Goal: Task Accomplishment & Management: Use online tool/utility

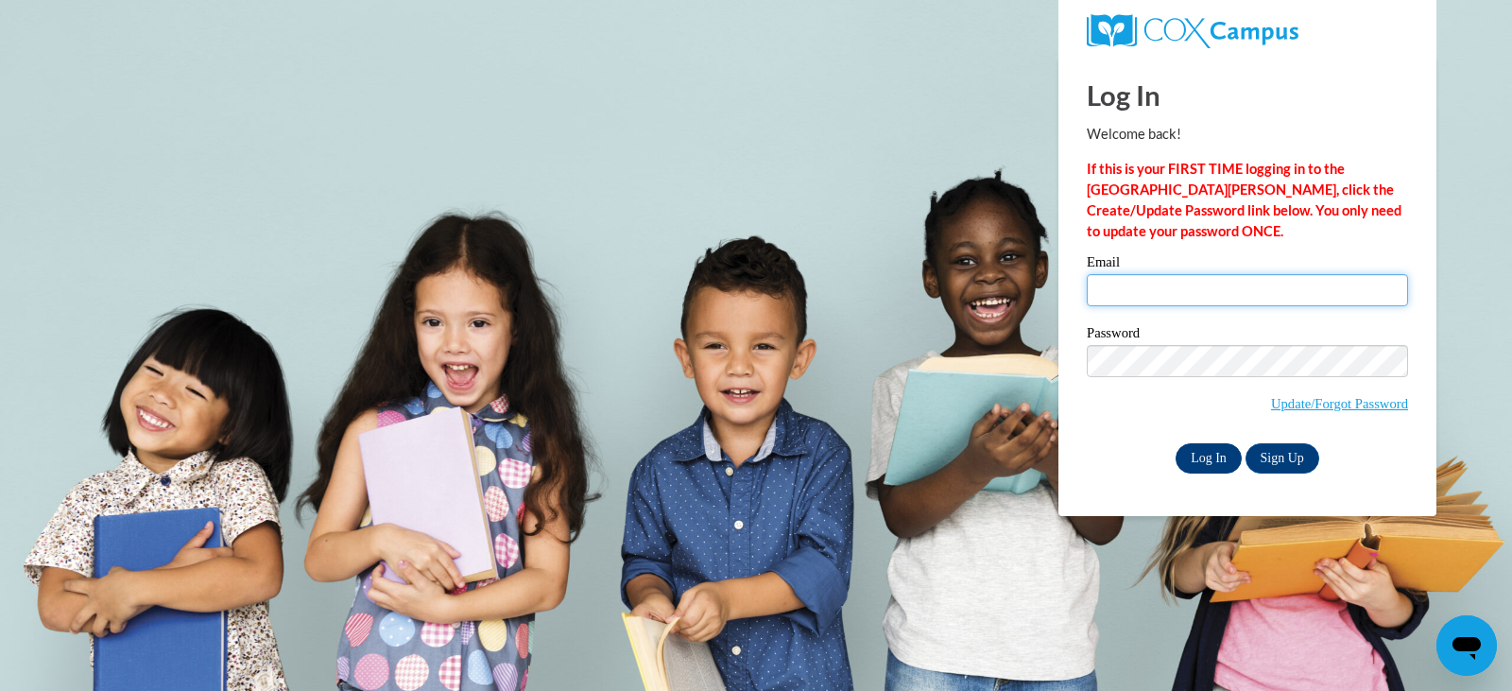
type input "[EMAIL_ADDRESS][DOMAIN_NAME]"
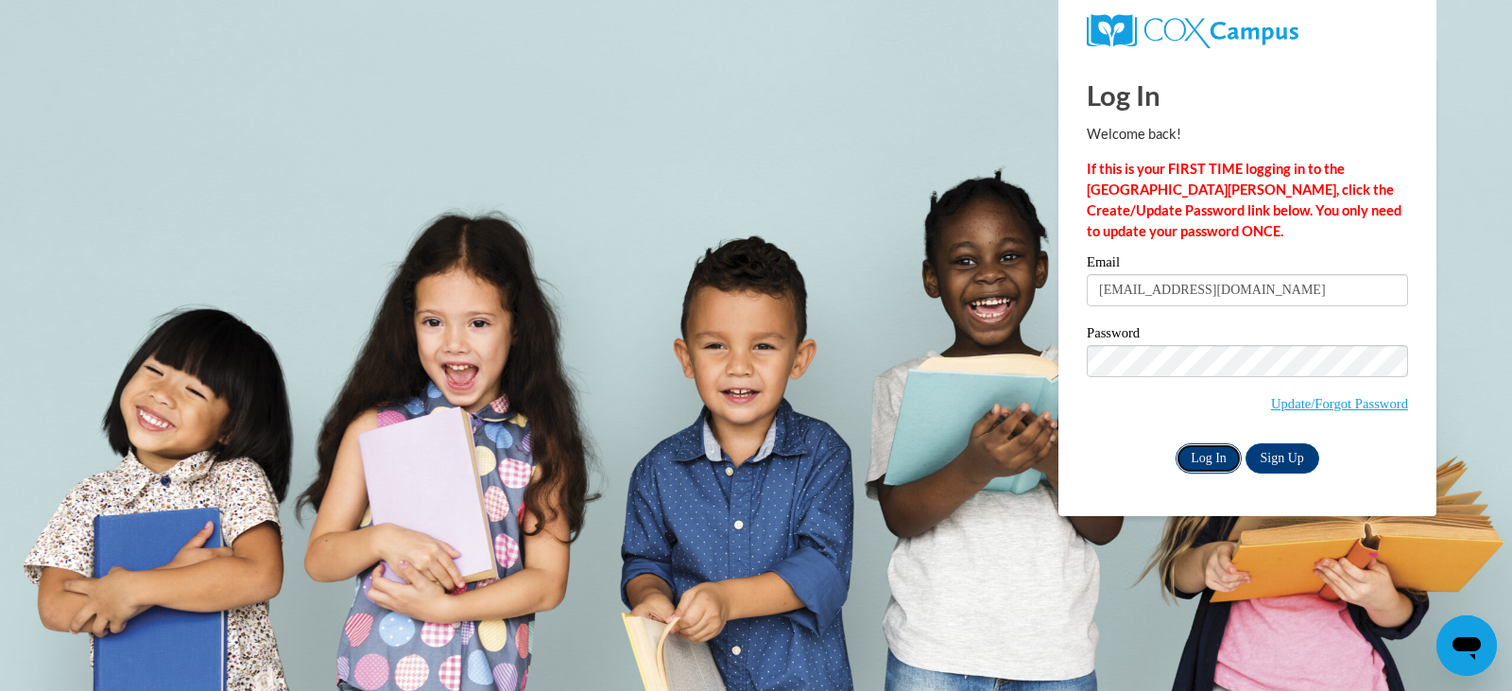
click at [1216, 460] on input "Log In" at bounding box center [1208, 458] width 66 height 30
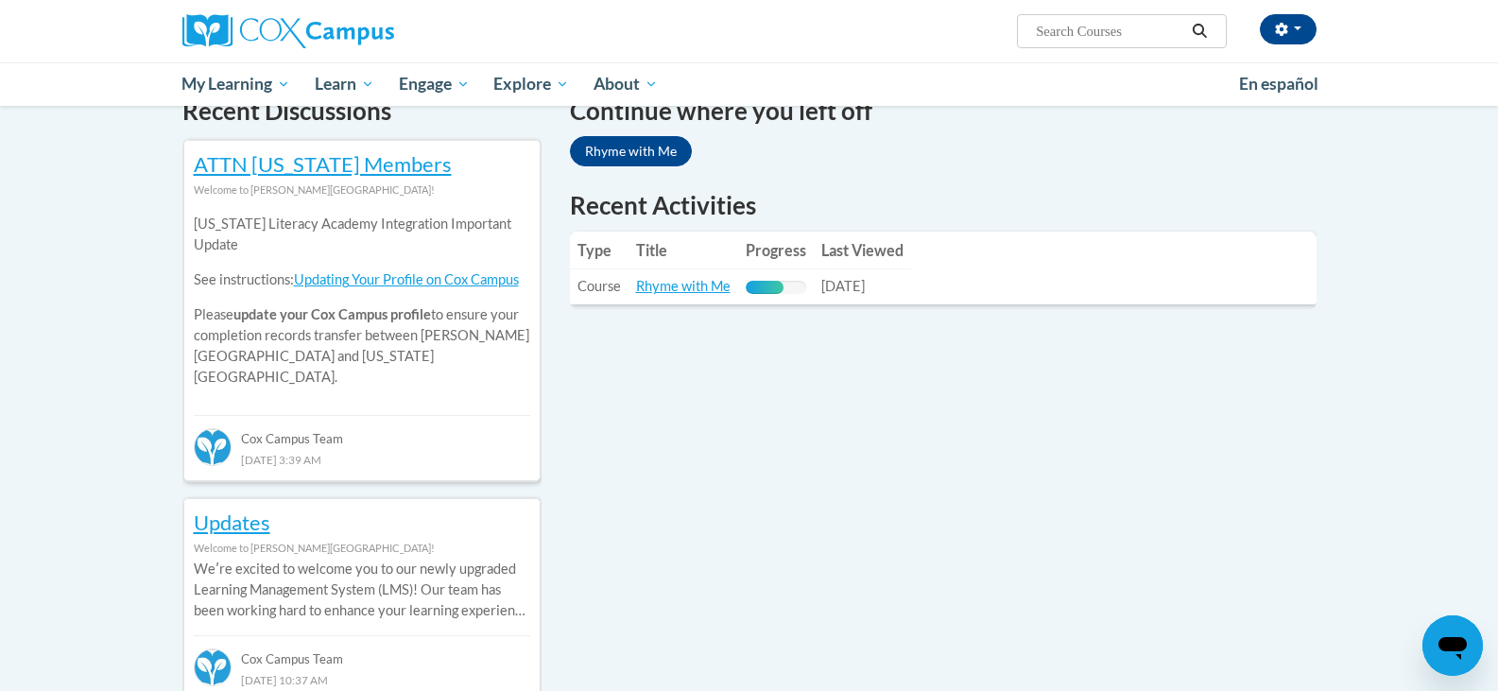
scroll to position [603, 0]
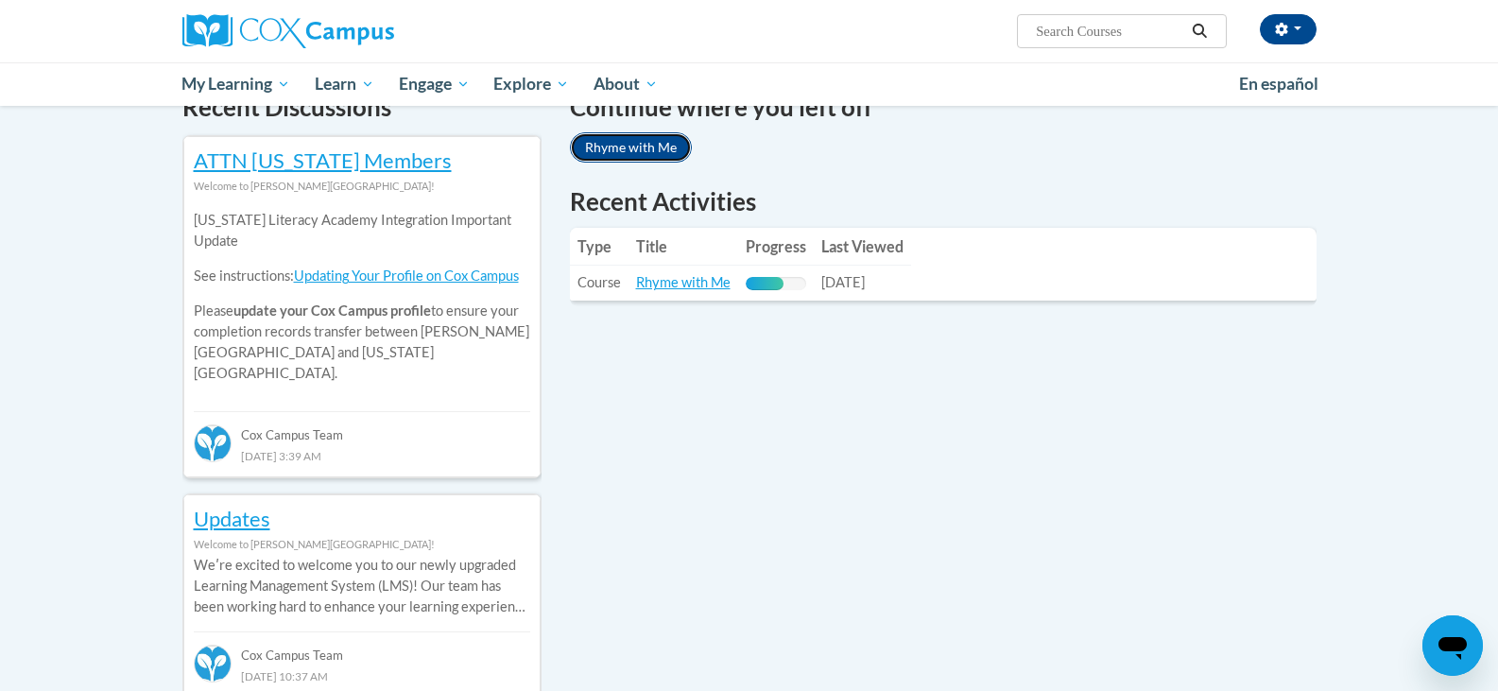
click at [652, 147] on link "Rhyme with Me" at bounding box center [631, 147] width 122 height 30
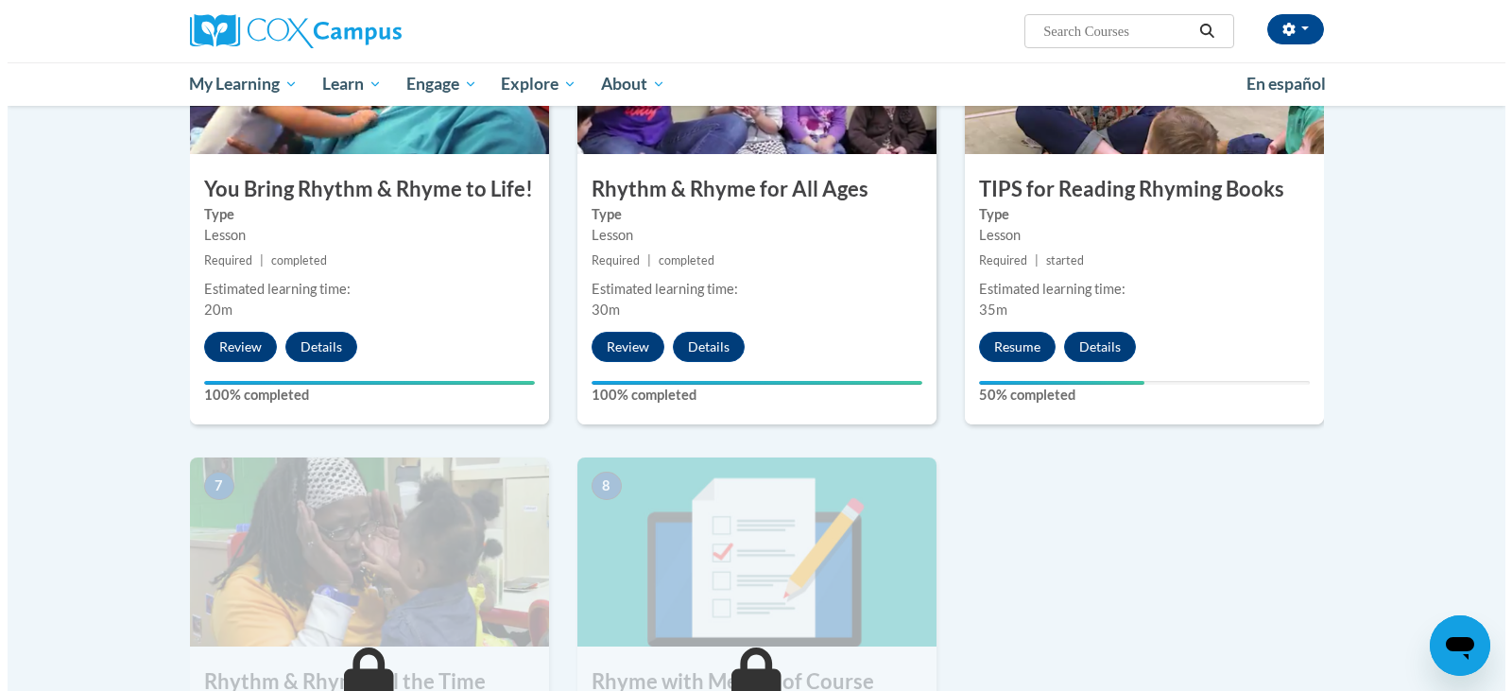
scroll to position [1056, 0]
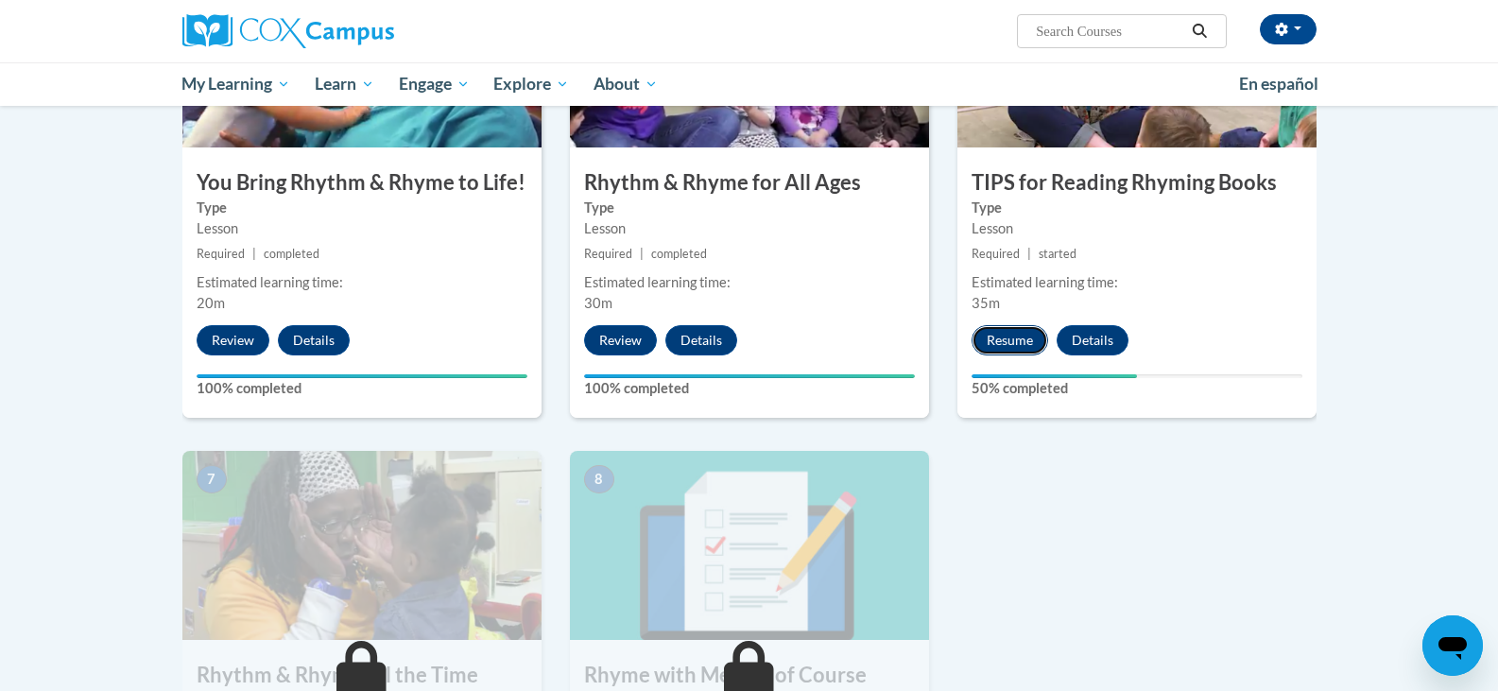
click at [1004, 330] on button "Resume" at bounding box center [1009, 340] width 77 height 30
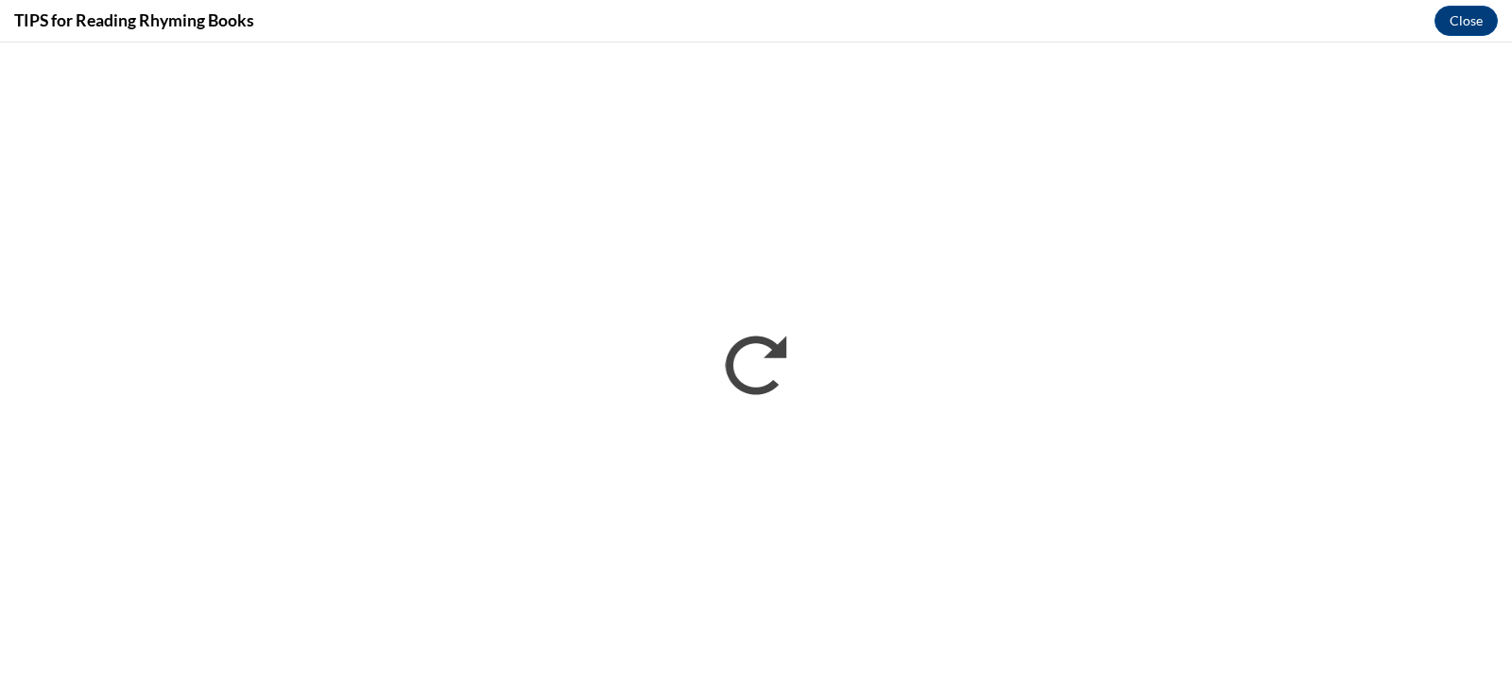
scroll to position [0, 0]
